Goal: Task Accomplishment & Management: Use online tool/utility

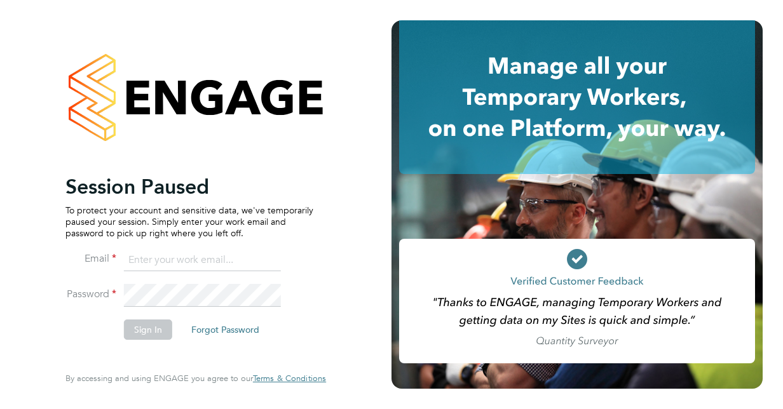
type input "[EMAIL_ADDRESS][DOMAIN_NAME]"
click at [157, 323] on button "Sign In" at bounding box center [148, 330] width 48 height 20
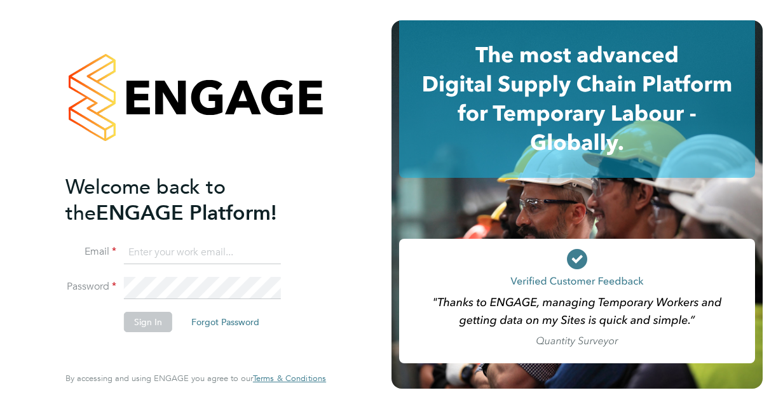
type input "[EMAIL_ADDRESS][DOMAIN_NAME]"
click at [151, 319] on button "Sign In" at bounding box center [148, 322] width 48 height 20
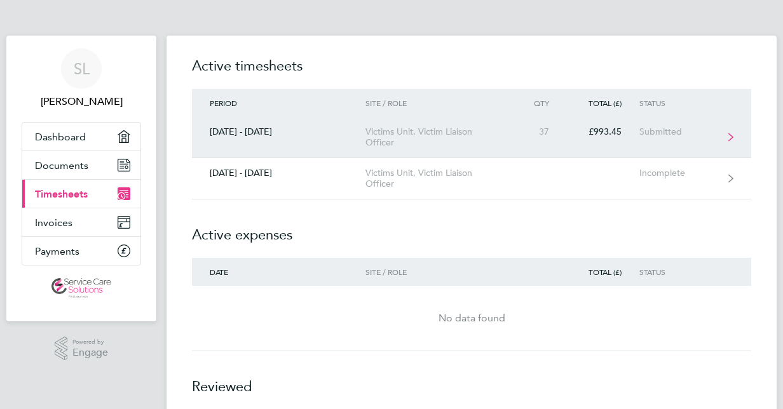
click at [445, 142] on div "Victims Unit, Victim Liaison Officer" at bounding box center [437, 137] width 145 height 22
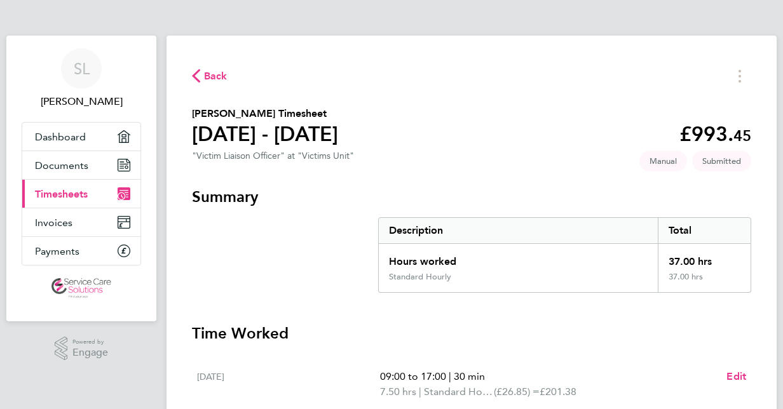
click at [311, 244] on section "Summary Description Total Hours worked 37.00 hrs Standard Hourly 37.00 hrs" at bounding box center [471, 240] width 559 height 106
